Goal: Communication & Community: Answer question/provide support

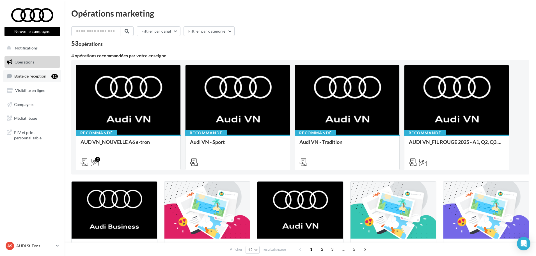
click at [27, 76] on span "Boîte de réception" at bounding box center [30, 75] width 32 height 5
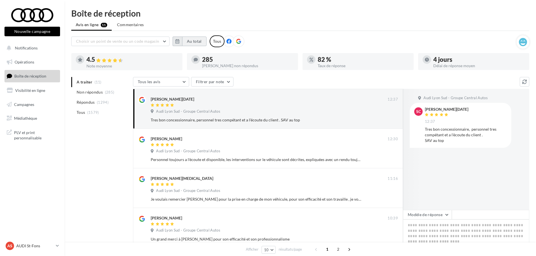
click at [196, 38] on button "Au total" at bounding box center [194, 41] width 24 height 10
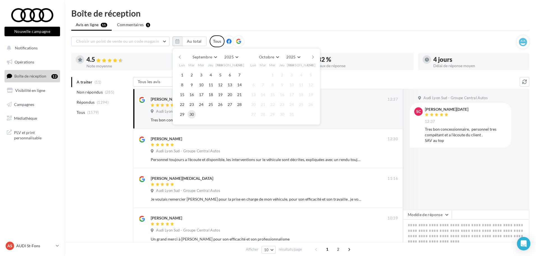
click at [194, 115] on button "30" at bounding box center [191, 114] width 8 height 8
click at [173, 59] on div "Septembre Janvier Février Mars Avril Mai Juin Juillet Août Septembre Octobre No…" at bounding box center [247, 86] width 148 height 76
click at [180, 57] on button "button" at bounding box center [179, 57] width 5 height 8
click at [181, 57] on button "button" at bounding box center [179, 57] width 5 height 8
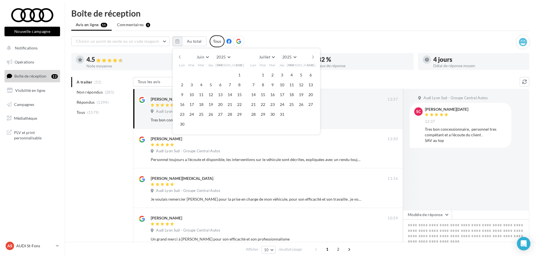
click at [181, 57] on button "button" at bounding box center [179, 57] width 5 height 8
click at [181, 56] on button "button" at bounding box center [179, 57] width 5 height 8
click at [313, 59] on button "button" at bounding box center [313, 57] width 5 height 8
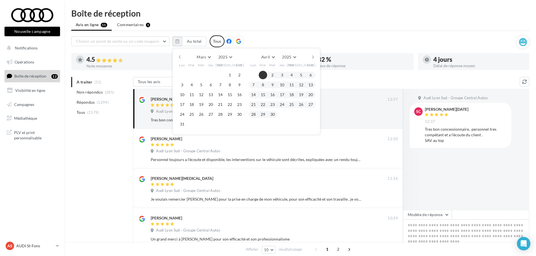
click at [264, 74] on button "1" at bounding box center [263, 75] width 8 height 8
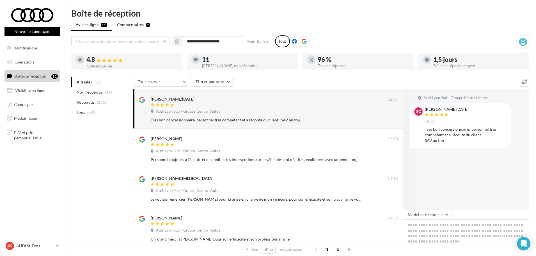
click at [92, 61] on div "4.8" at bounding box center [131, 59] width 91 height 6
drag, startPoint x: 187, startPoint y: 40, endPoint x: 248, endPoint y: 33, distance: 61.3
click at [248, 33] on div "**********" at bounding box center [300, 254] width 471 height 491
click at [95, 93] on span "Non répondus" at bounding box center [90, 92] width 26 height 6
drag, startPoint x: 192, startPoint y: 99, endPoint x: 123, endPoint y: 100, distance: 69.0
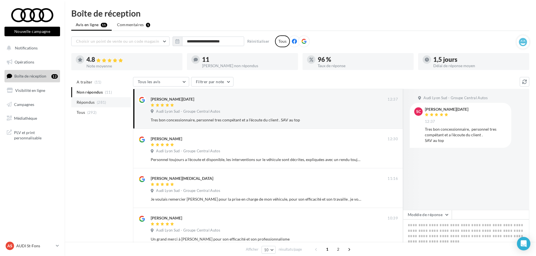
click at [222, 98] on div "Sylvain Carnevale" at bounding box center [269, 99] width 237 height 6
drag, startPoint x: 189, startPoint y: 99, endPoint x: 146, endPoint y: 98, distance: 42.6
click at [146, 98] on div "Sylvain Carnevale 12:37 Audi Lyon Sud - Groupe Central Autos Tres bon concessio…" at bounding box center [268, 108] width 260 height 30
click at [218, 97] on div "Sylvain Carnevale" at bounding box center [269, 99] width 237 height 6
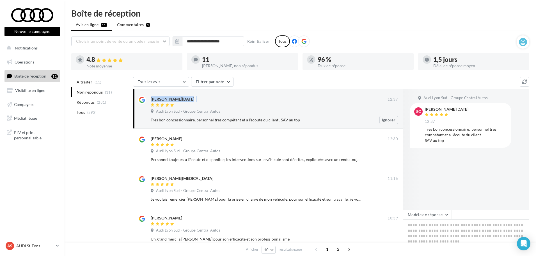
click at [274, 98] on div "Sylvain Carnevale" at bounding box center [269, 99] width 237 height 6
click at [366, 108] on div "Sylvain Carnevale 12:37 Audi Lyon Sud - Groupe Central Autos Tres bon concessio…" at bounding box center [274, 110] width 247 height 28
click at [433, 219] on textarea at bounding box center [466, 236] width 126 height 35
click at [431, 216] on button "Modèle de réponse" at bounding box center [427, 215] width 49 height 10
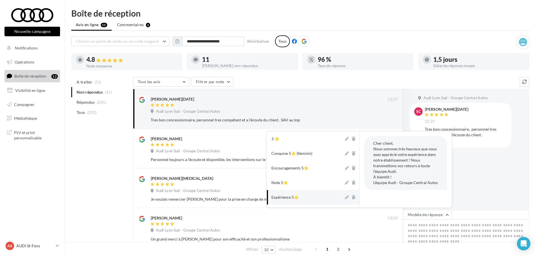
click at [315, 197] on button "Expérience 5⭐" at bounding box center [305, 197] width 77 height 15
type textarea "**********"
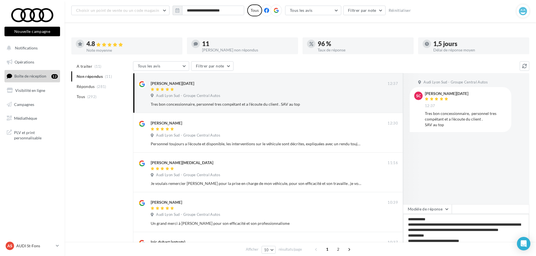
scroll to position [56, 0]
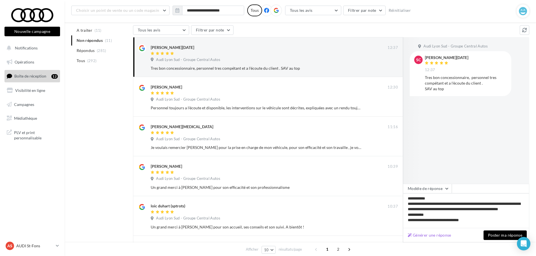
click at [516, 240] on div "Générer une réponse Poster ma réponse" at bounding box center [466, 235] width 126 height 14
click at [511, 236] on button "Poster ma réponse" at bounding box center [504, 235] width 43 height 10
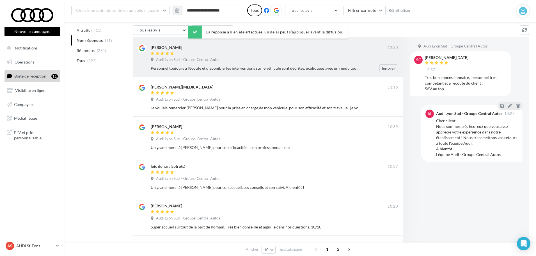
click at [279, 72] on div "Mike Flames 12:30 Audi Lyon Sud - Groupe Central Autos Personnel toujours a l'é…" at bounding box center [268, 57] width 270 height 40
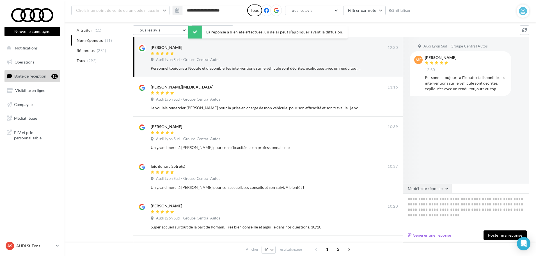
click at [445, 183] on button "Modèle de réponse" at bounding box center [427, 188] width 49 height 10
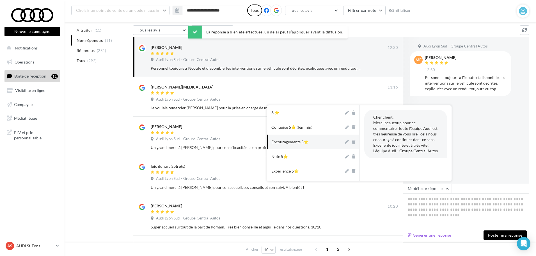
click at [299, 144] on div "Encouragements 5⭐" at bounding box center [289, 142] width 37 height 6
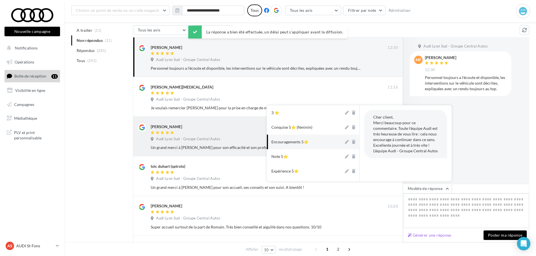
type textarea "**********"
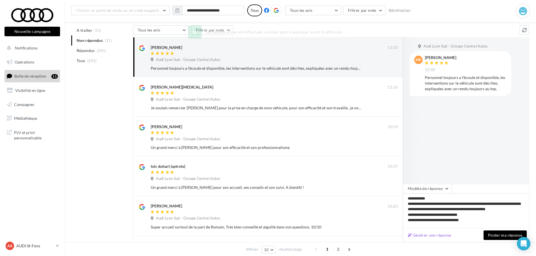
click at [512, 238] on button "Poster ma réponse" at bounding box center [504, 235] width 43 height 10
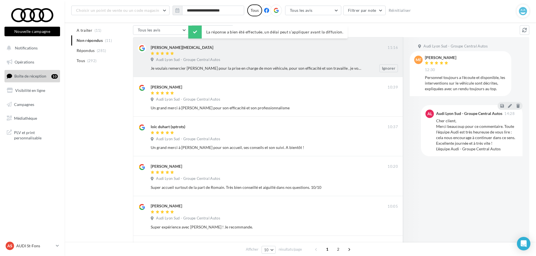
click at [279, 73] on div "emilie muse 11:16 Audi Lyon Sud - Groupe Central Autos Je voulais remercier Rom…" at bounding box center [268, 57] width 270 height 40
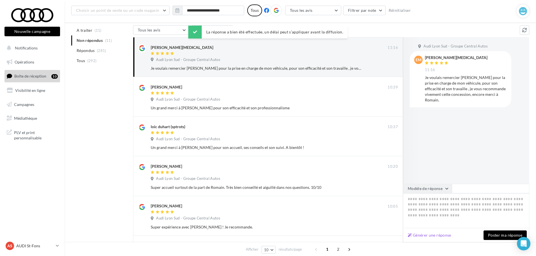
click at [447, 187] on button "Modèle de réponse" at bounding box center [427, 188] width 49 height 10
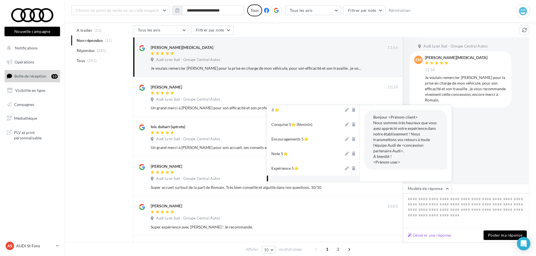
scroll to position [0, 0]
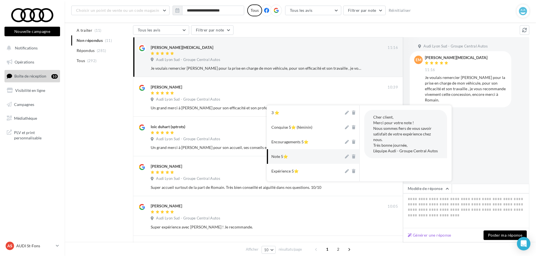
click at [307, 161] on button "Note 5⭐" at bounding box center [305, 156] width 77 height 15
type textarea "**********"
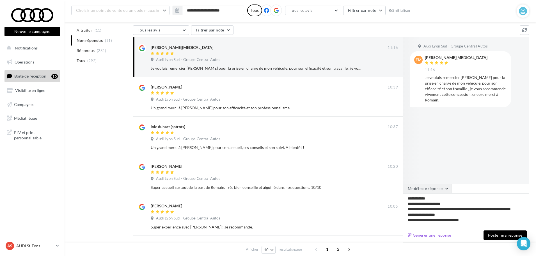
click at [430, 191] on button "Modèle de réponse" at bounding box center [427, 188] width 49 height 10
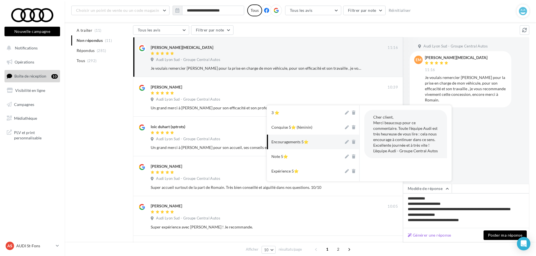
click at [289, 141] on div "Encouragements 5⭐" at bounding box center [289, 142] width 37 height 6
type textarea "**********"
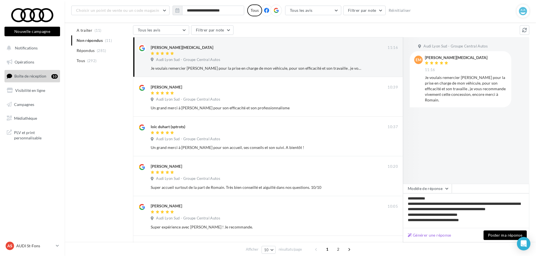
scroll to position [1, 0]
click at [502, 234] on button "Poster ma réponse" at bounding box center [504, 235] width 43 height 10
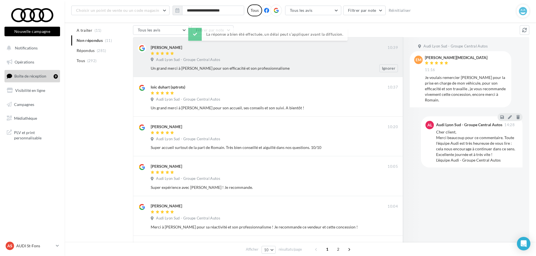
click at [274, 69] on div "Un grand merci à Romain pour son efficacité et son professionnalisme" at bounding box center [256, 68] width 211 height 6
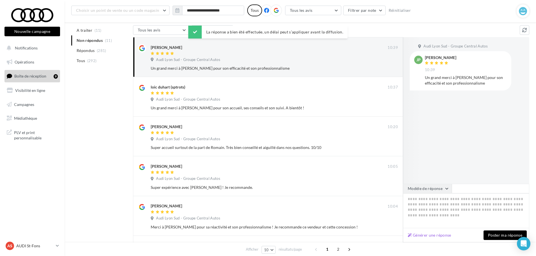
click at [440, 188] on button "Modèle de réponse" at bounding box center [427, 188] width 49 height 10
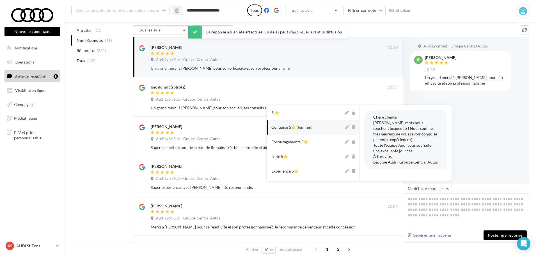
click at [300, 127] on div "Conquise 5⭐ (féminin)" at bounding box center [291, 127] width 41 height 6
type textarea "**********"
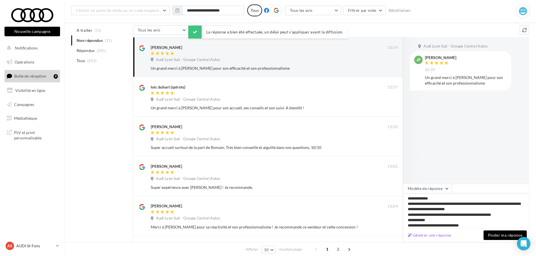
click at [517, 233] on button "Poster ma réponse" at bounding box center [504, 235] width 43 height 10
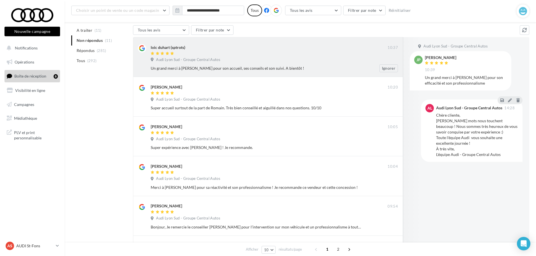
click at [278, 74] on div "loic duhart (sptrots) 10:37 Audi Lyon Sud - Groupe Central Autos Un grand merci…" at bounding box center [268, 57] width 270 height 40
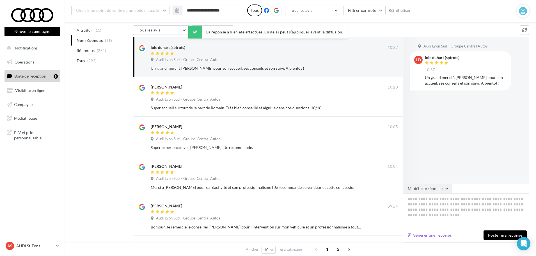
click at [452, 189] on span at bounding box center [490, 188] width 77 height 10
click at [444, 187] on button "Modèle de réponse" at bounding box center [427, 188] width 49 height 10
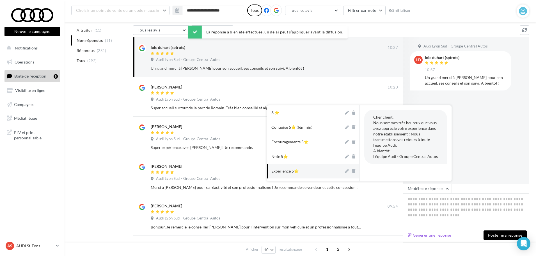
click at [307, 173] on button "Expérience 5⭐" at bounding box center [305, 171] width 77 height 15
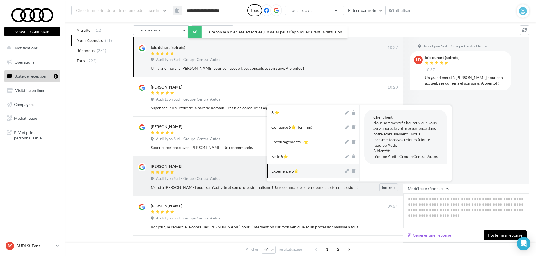
type textarea "**********"
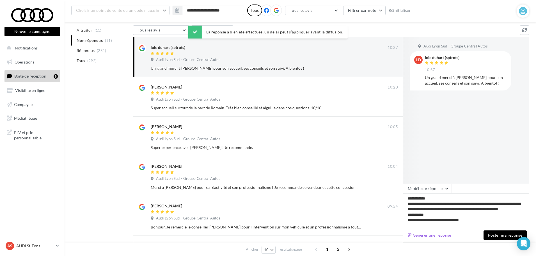
click at [501, 237] on button "Poster ma réponse" at bounding box center [504, 235] width 43 height 10
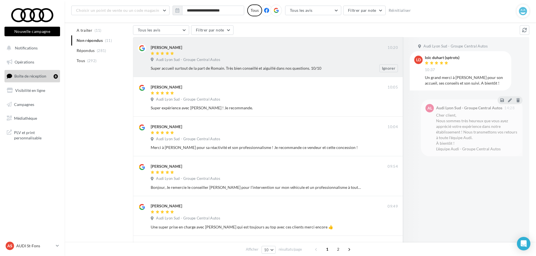
click at [266, 59] on div "Audi Lyon Sud - Groupe Central Autos" at bounding box center [274, 60] width 247 height 6
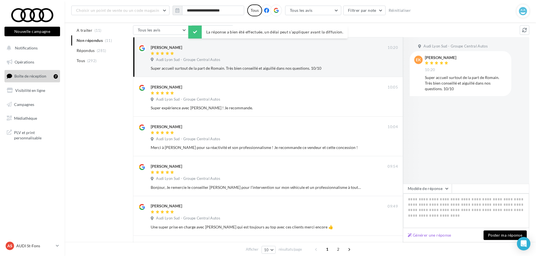
click at [426, 193] on textarea at bounding box center [466, 210] width 126 height 35
click at [424, 191] on button "Modèle de réponse" at bounding box center [427, 188] width 49 height 10
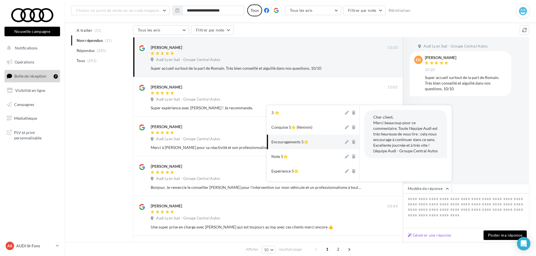
click at [303, 144] on div "Encouragements 5⭐" at bounding box center [289, 142] width 37 height 6
type textarea "**********"
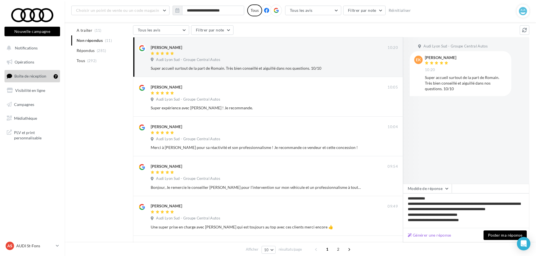
click at [501, 233] on button "Poster ma réponse" at bounding box center [504, 235] width 43 height 10
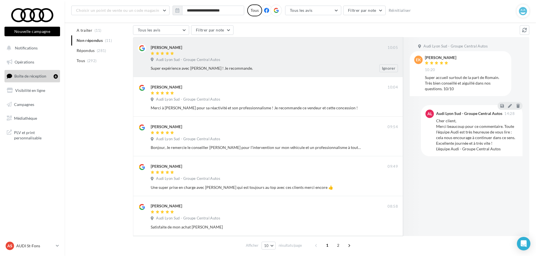
click at [325, 59] on div "Audi Lyon Sud - Groupe Central Autos" at bounding box center [274, 60] width 247 height 6
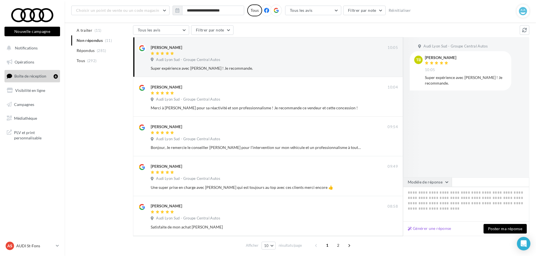
click at [429, 181] on button "Modèle de réponse" at bounding box center [427, 182] width 49 height 10
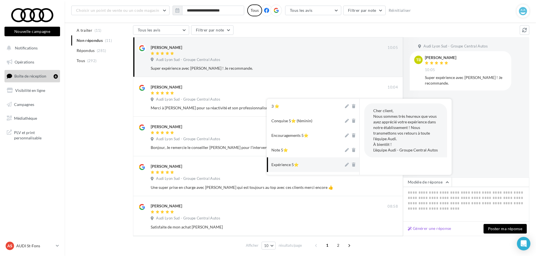
click at [299, 162] on button "Expérience 5⭐" at bounding box center [305, 164] width 77 height 15
type textarea "**********"
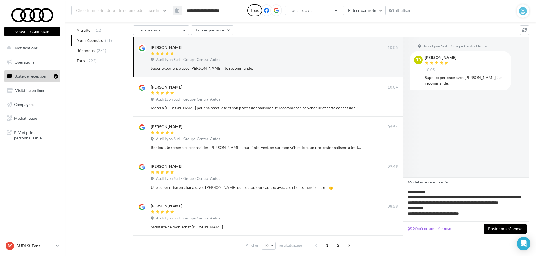
click at [491, 229] on button "Poster ma réponse" at bounding box center [504, 229] width 43 height 10
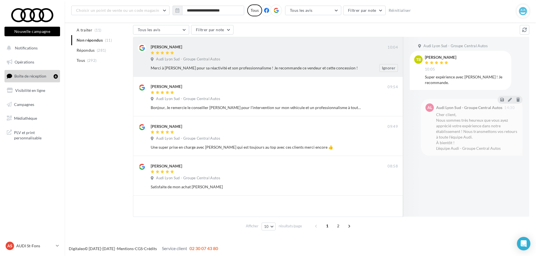
click at [266, 60] on div "Audi Lyon Sud - Groupe Central Autos" at bounding box center [274, 60] width 247 height 6
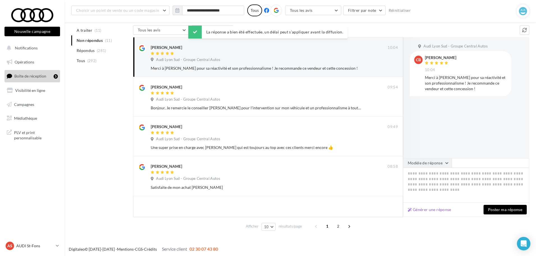
click at [425, 166] on button "Modèle de réponse" at bounding box center [427, 163] width 49 height 10
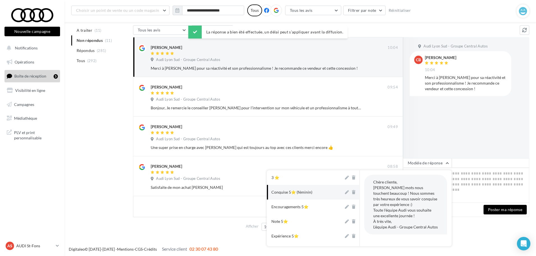
click at [311, 197] on button "Conquise 5⭐ (féminin)" at bounding box center [305, 192] width 77 height 15
type textarea "**********"
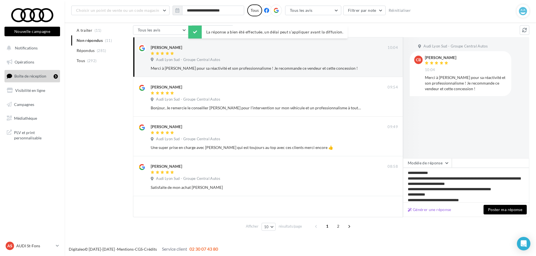
click at [510, 209] on button "Poster ma réponse" at bounding box center [504, 209] width 43 height 10
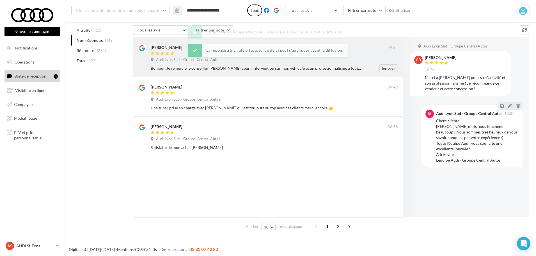
click at [244, 63] on div "Audi Lyon Sud - Groupe Central Autos" at bounding box center [274, 60] width 247 height 6
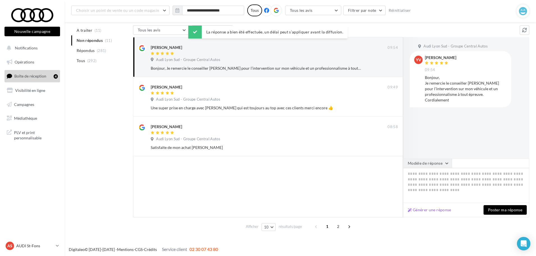
click at [406, 163] on button "Modèle de réponse" at bounding box center [427, 163] width 49 height 10
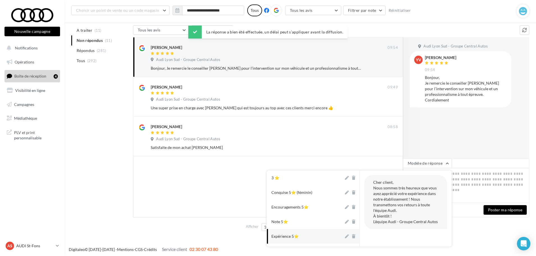
click at [302, 232] on button "Expérience 5⭐" at bounding box center [305, 236] width 77 height 15
type textarea "**********"
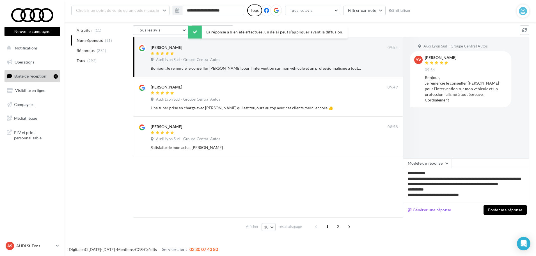
click at [504, 206] on button "Poster ma réponse" at bounding box center [504, 210] width 43 height 10
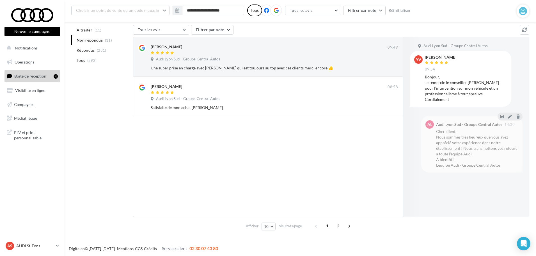
click at [295, 66] on div "Une super prise en charge avec Romain qui est toujours au top avec ces clients …" at bounding box center [256, 68] width 211 height 6
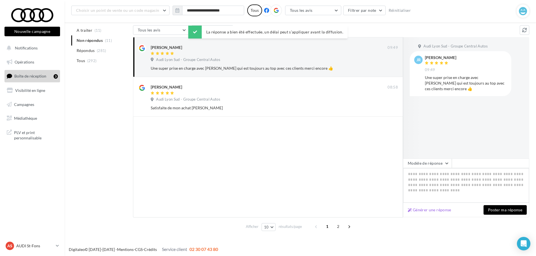
click at [435, 168] on textarea at bounding box center [466, 185] width 126 height 35
click at [424, 160] on button "Modèle de réponse" at bounding box center [427, 163] width 49 height 10
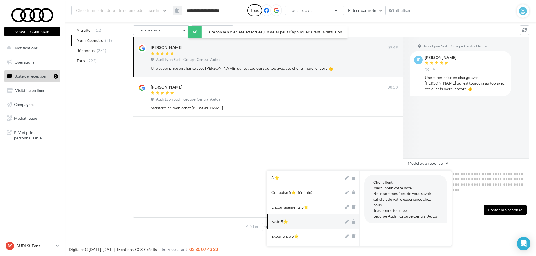
click at [314, 220] on button "Note 5⭐" at bounding box center [305, 221] width 77 height 15
type textarea "**********"
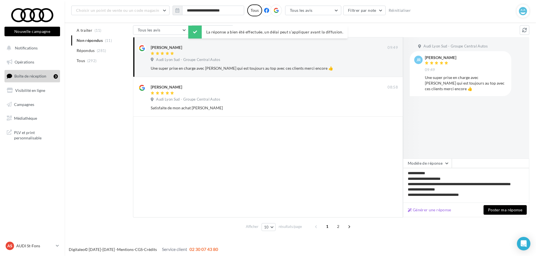
click at [510, 203] on div "Générer une réponse Poster ma réponse" at bounding box center [466, 210] width 126 height 14
click at [511, 208] on button "Poster ma réponse" at bounding box center [504, 210] width 43 height 10
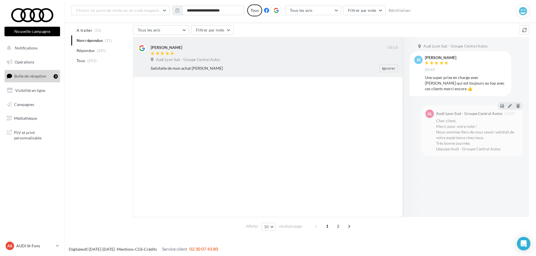
click at [266, 65] on div "Satisfaite de mon achat Merci Cédric Ignorer" at bounding box center [277, 68] width 252 height 8
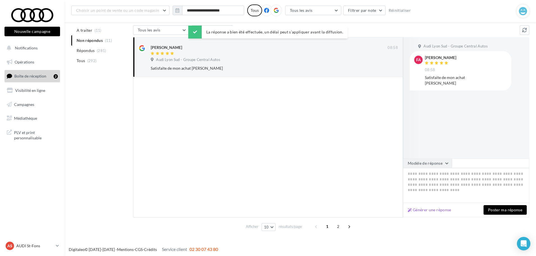
click at [424, 168] on button "Modèle de réponse" at bounding box center [427, 163] width 49 height 10
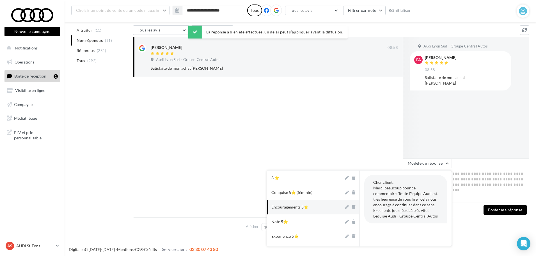
drag, startPoint x: 313, startPoint y: 208, endPoint x: 335, endPoint y: 224, distance: 26.9
click at [314, 208] on button "Encouragements 5⭐" at bounding box center [305, 206] width 77 height 15
type textarea "**********"
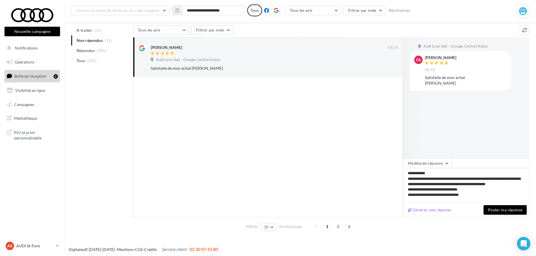
click at [501, 211] on button "Poster ma réponse" at bounding box center [504, 210] width 43 height 10
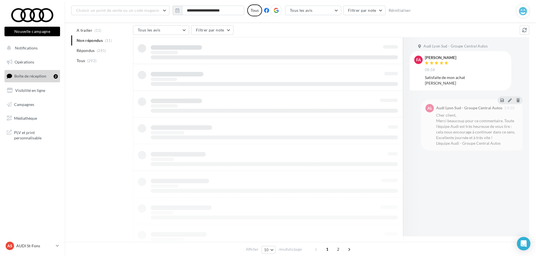
scroll to position [9, 0]
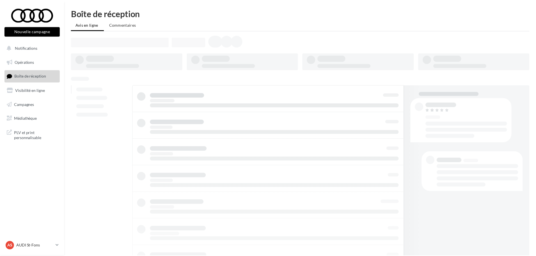
scroll to position [9, 0]
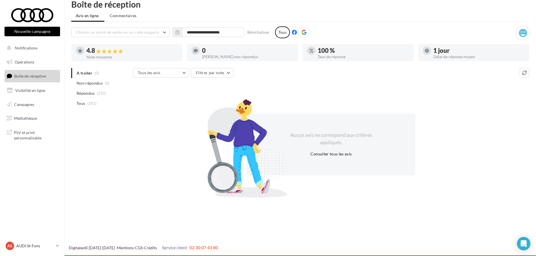
click at [33, 254] on div "AS AUDI St-Fons audi-[GEOGRAPHIC_DATA]-gru" at bounding box center [32, 247] width 65 height 15
click at [37, 245] on p "AUDI St-Fons" at bounding box center [34, 246] width 37 height 6
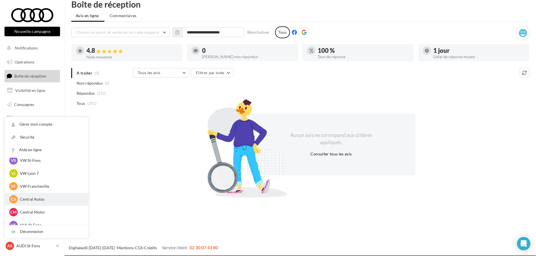
scroll to position [77, 0]
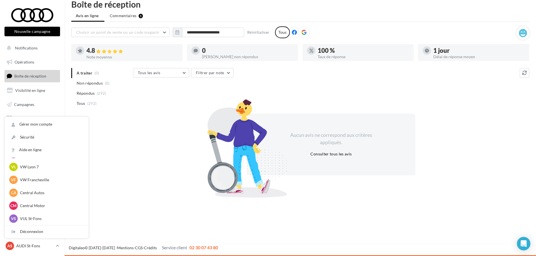
click at [137, 17] on li "Commentaires 1" at bounding box center [126, 16] width 42 height 10
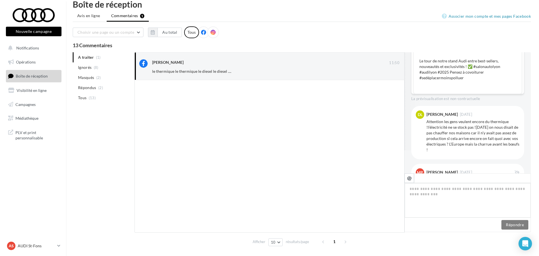
scroll to position [104, 0]
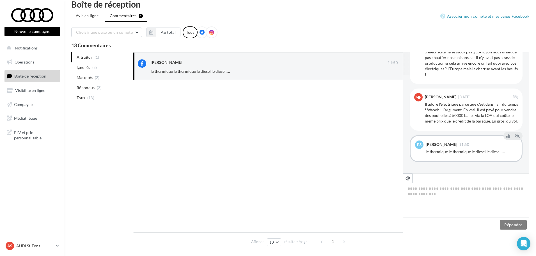
click at [463, 147] on div "[PERSON_NAME] 11:50" at bounding box center [471, 144] width 91 height 8
click at [514, 135] on icon at bounding box center [516, 136] width 5 height 4
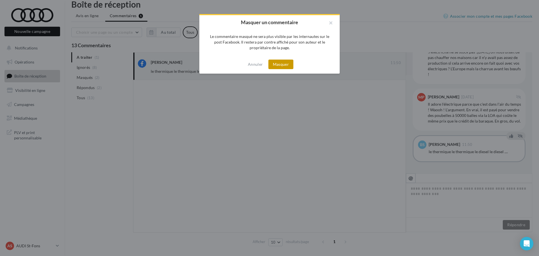
click at [285, 65] on button "Masquer" at bounding box center [280, 64] width 25 height 10
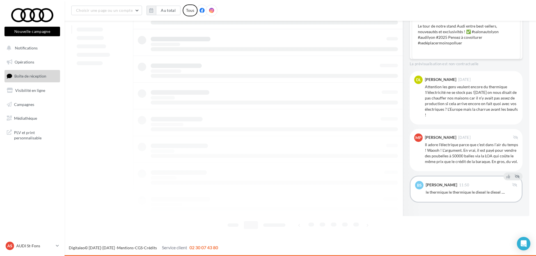
scroll to position [0, 0]
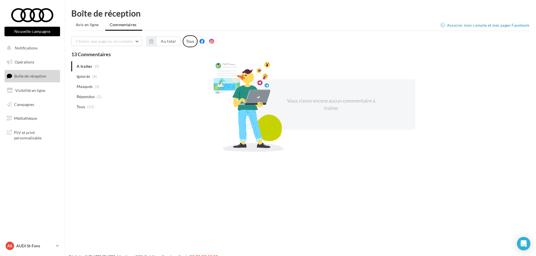
click at [42, 250] on link "AS AUDI St-Fons audi-[GEOGRAPHIC_DATA]-gru" at bounding box center [32, 245] width 56 height 11
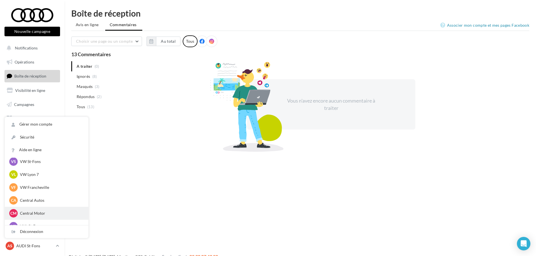
scroll to position [77, 0]
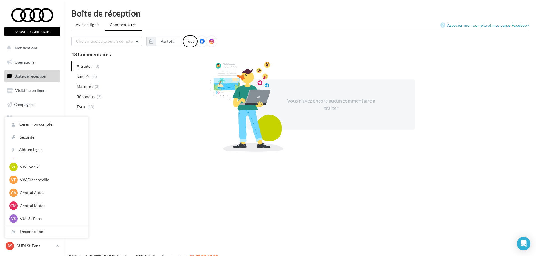
drag, startPoint x: 180, startPoint y: 150, endPoint x: 168, endPoint y: 155, distance: 12.5
click at [180, 150] on div "Nouvelle campagne Nouvelle campagne Notifications Opérations Boîte de réception…" at bounding box center [268, 137] width 536 height 256
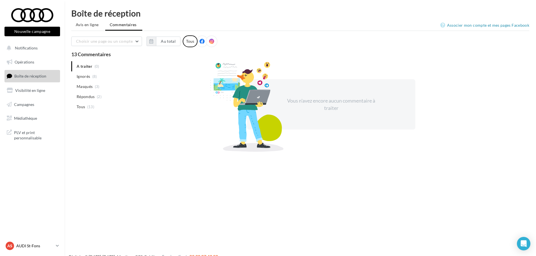
click at [25, 246] on p "AUDI St-Fons" at bounding box center [34, 246] width 37 height 6
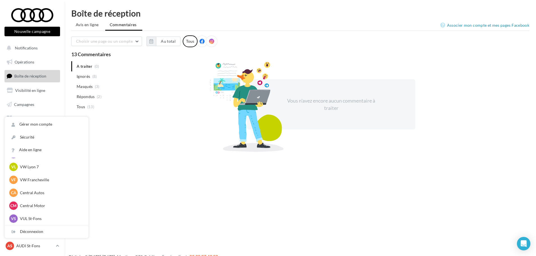
click at [159, 164] on div "Nouvelle campagne Nouvelle campagne Notifications Opérations Boîte de réception…" at bounding box center [268, 137] width 536 height 256
